Goal: Check status: Check status

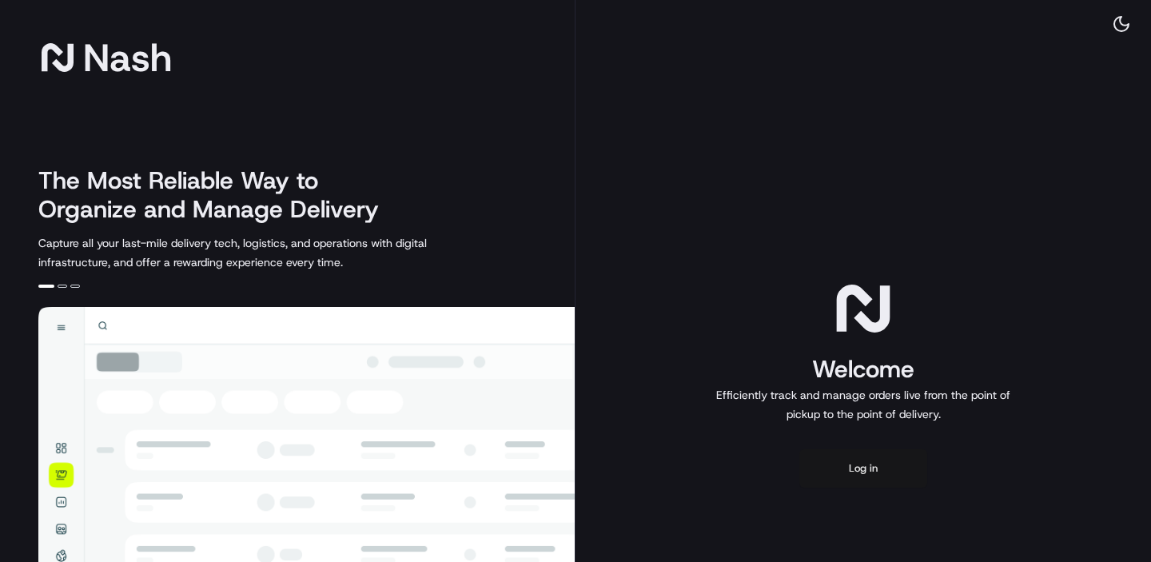
click at [851, 469] on button "Log in" at bounding box center [864, 468] width 128 height 38
